Goal: Transaction & Acquisition: Purchase product/service

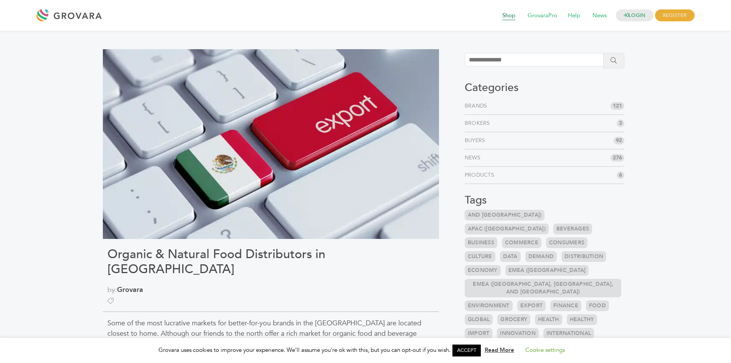
click at [508, 17] on span "Shop" at bounding box center [509, 15] width 24 height 15
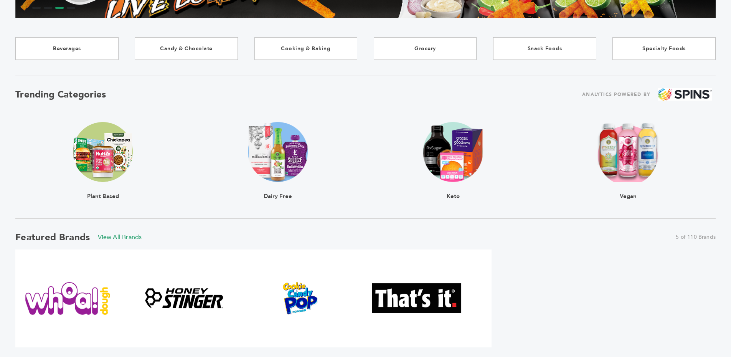
scroll to position [179, 0]
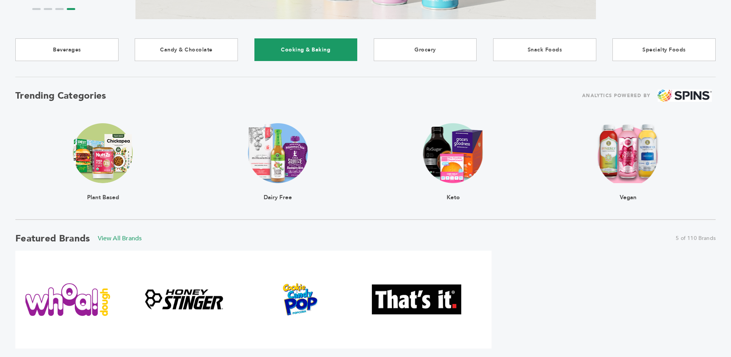
click at [322, 45] on link "Cooking & Baking" at bounding box center [305, 49] width 103 height 23
